Goal: Task Accomplishment & Management: Use online tool/utility

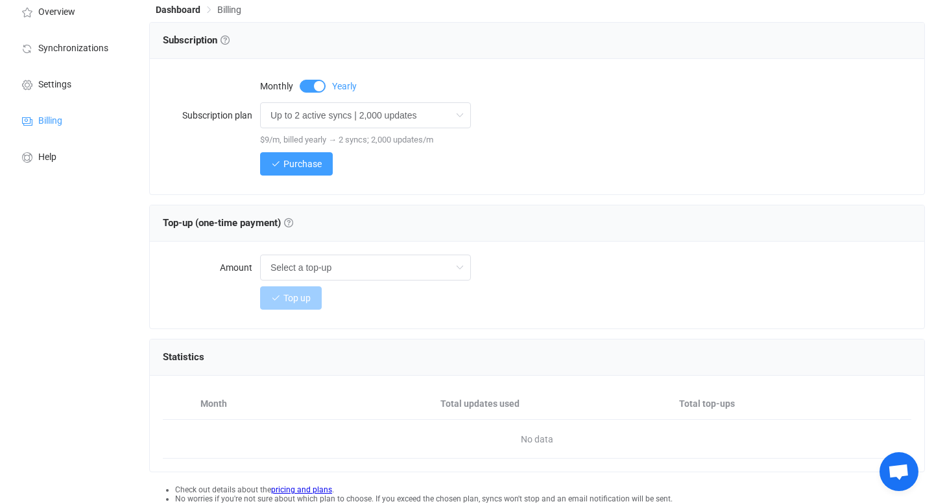
scroll to position [67, 0]
click at [383, 274] on input "text" at bounding box center [365, 267] width 211 height 26
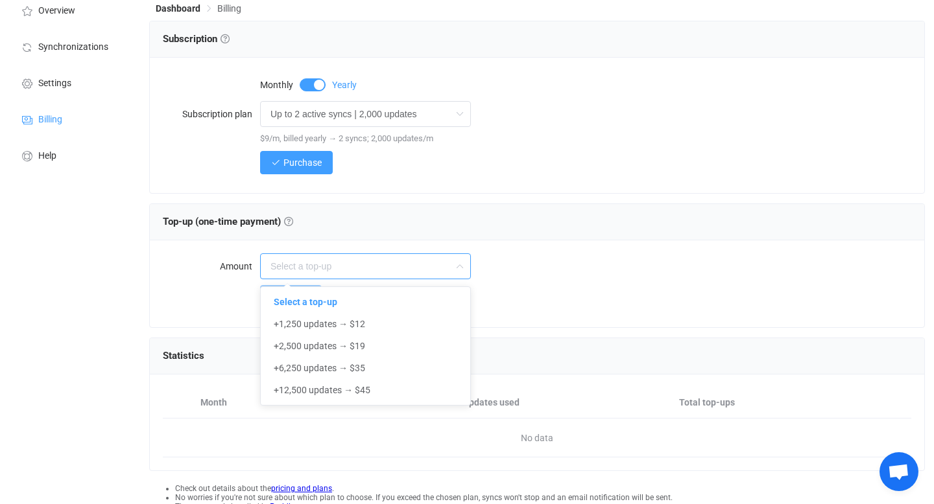
click at [383, 274] on input "text" at bounding box center [365, 267] width 211 height 26
type input "Select a top-up"
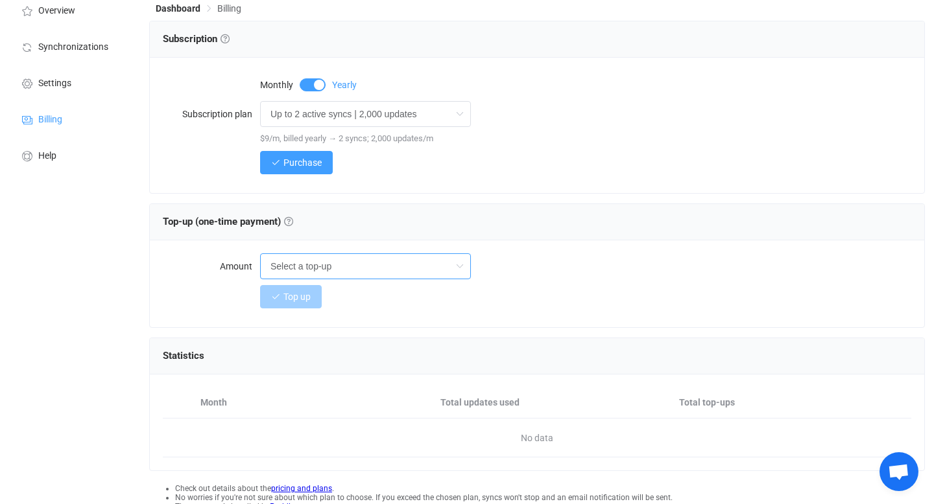
scroll to position [141, 0]
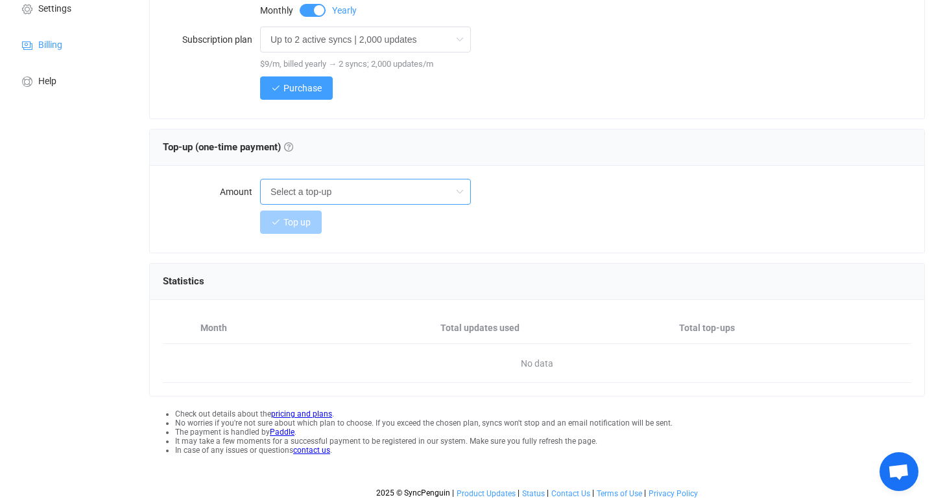
click at [394, 195] on input "Select a top-up" at bounding box center [365, 192] width 211 height 26
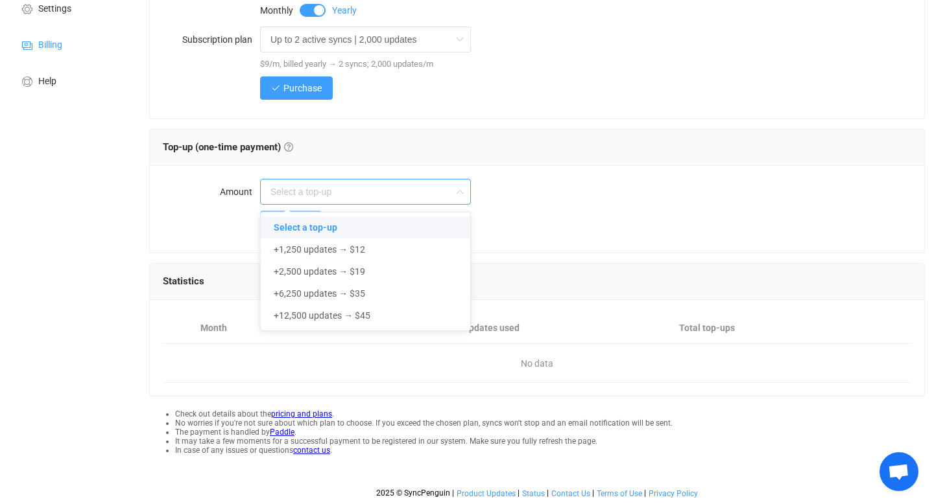
click at [394, 195] on input "text" at bounding box center [365, 192] width 211 height 26
type input "Select a top-up"
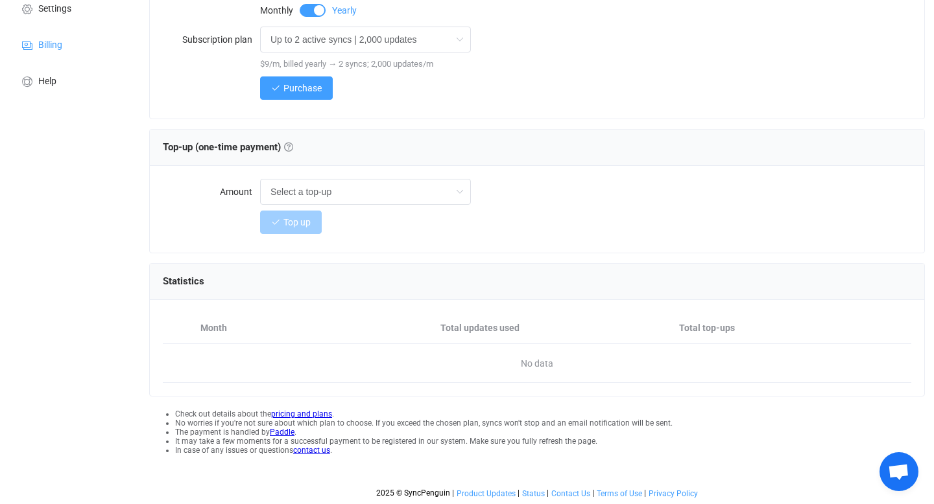
click at [303, 417] on link "pricing and plans" at bounding box center [301, 414] width 61 height 9
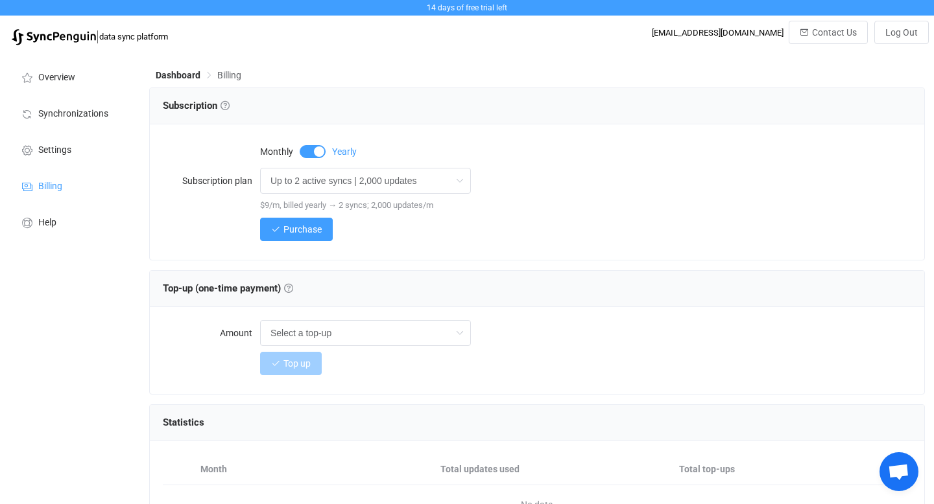
click at [63, 37] on img at bounding box center [54, 37] width 84 height 16
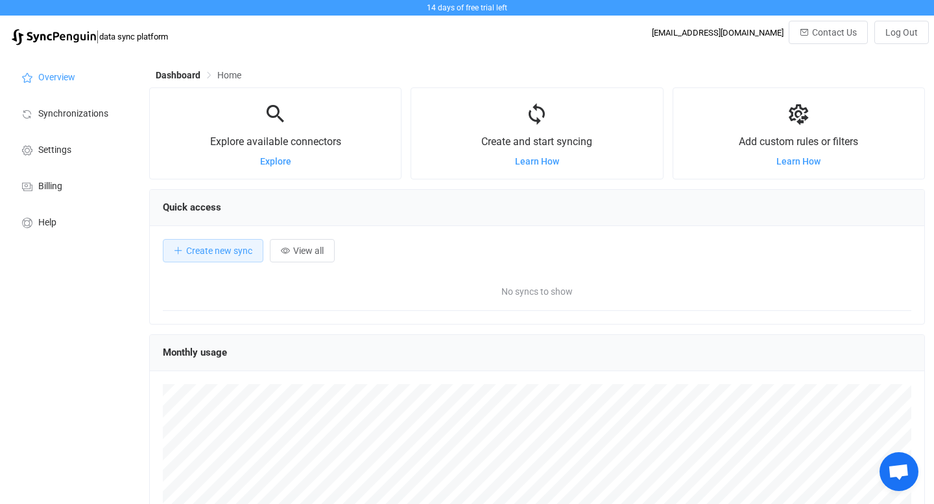
scroll to position [3, 0]
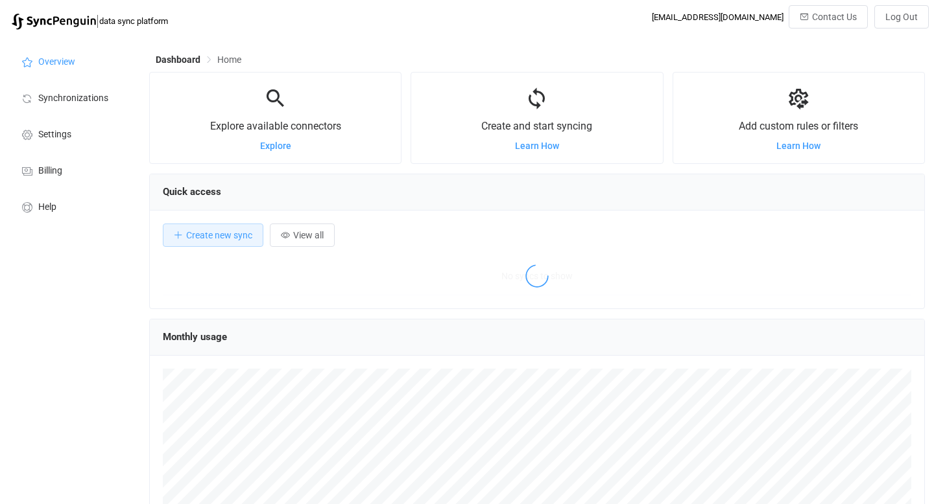
scroll to position [252, 775]
click at [51, 136] on span "Settings" at bounding box center [54, 135] width 33 height 10
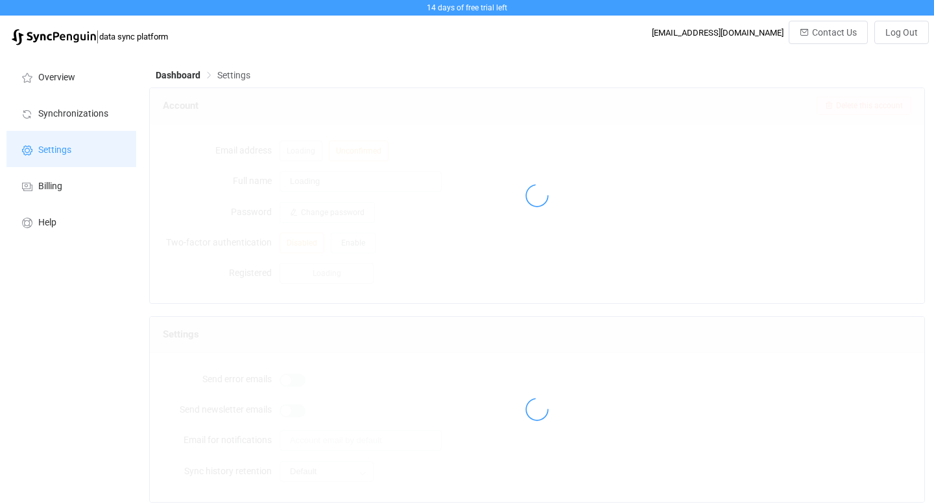
type input "Coastal Vintage"
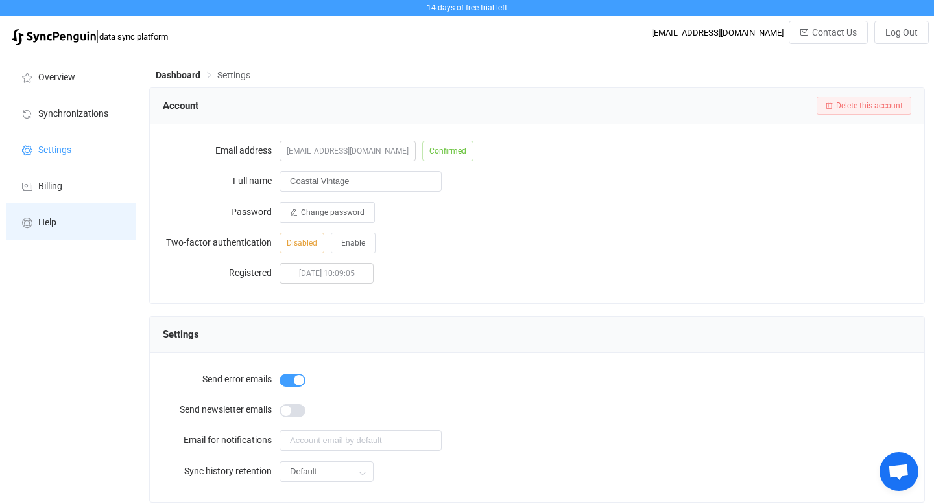
click at [73, 219] on li "Help" at bounding box center [71, 222] width 130 height 36
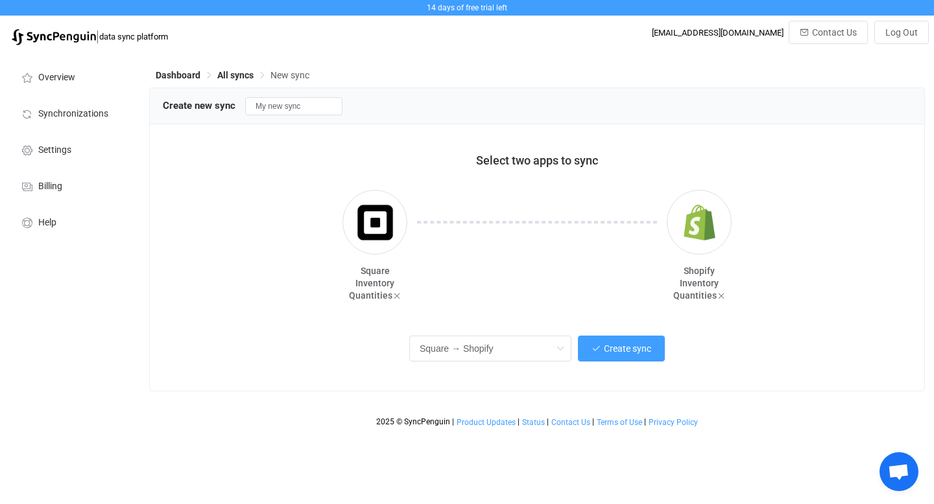
scroll to position [3, 0]
click at [654, 346] on button "Create sync" at bounding box center [621, 349] width 87 height 26
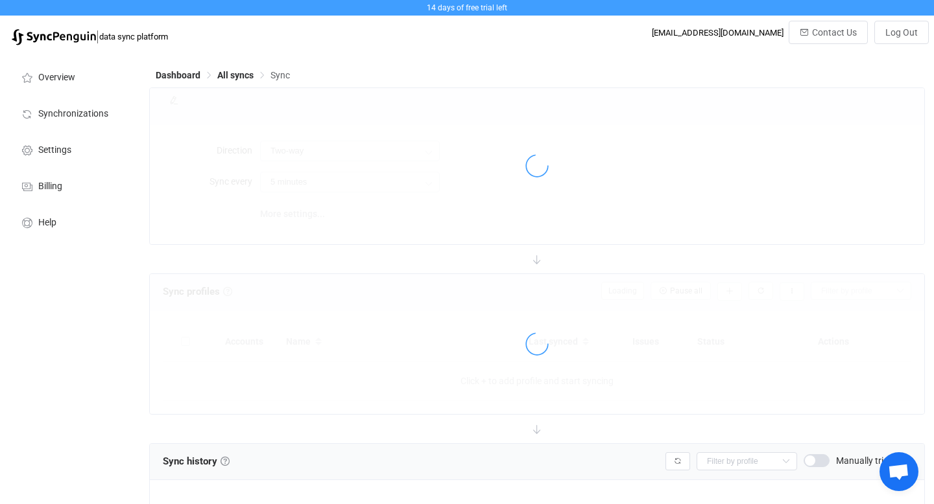
type input "Square → Shopify"
type input "10 minutes"
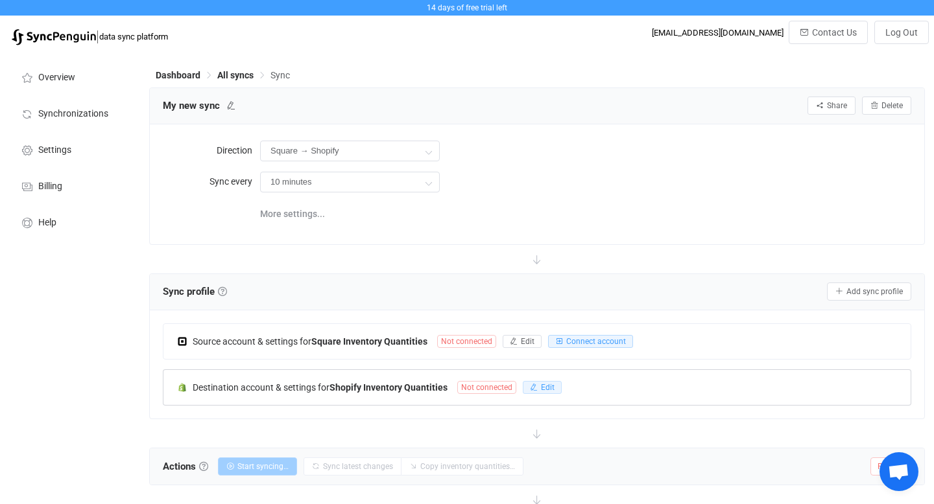
click at [543, 385] on span "Edit" at bounding box center [548, 387] width 14 height 9
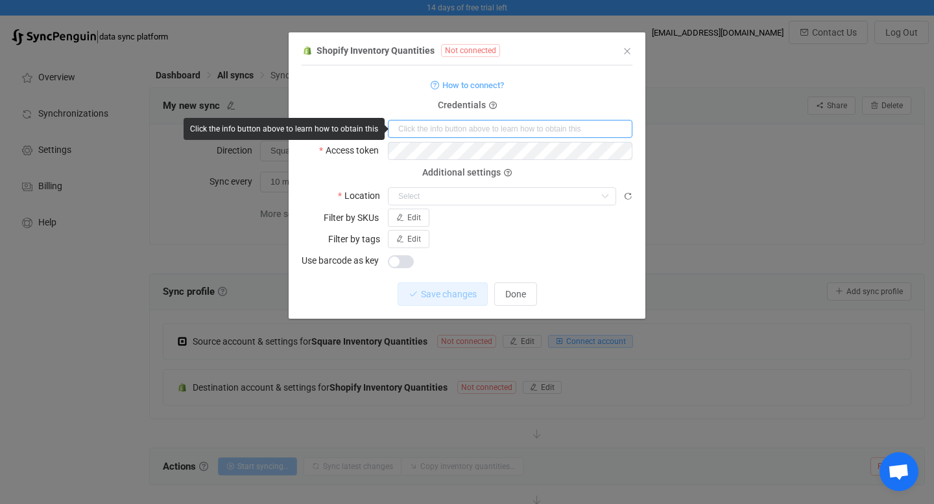
click at [445, 130] on input "dialog" at bounding box center [510, 129] width 244 height 18
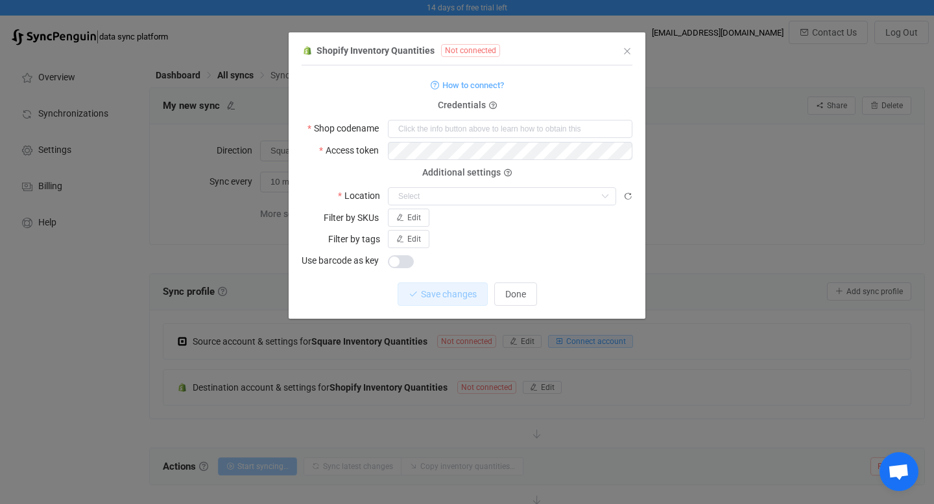
click at [524, 97] on form "How to connect? Credentials Shop codename Access token Deprecated API Key Depre…" at bounding box center [467, 173] width 331 height 193
click at [473, 86] on span "How to connect?" at bounding box center [473, 85] width 62 height 15
